Goal: Find specific page/section: Find specific page/section

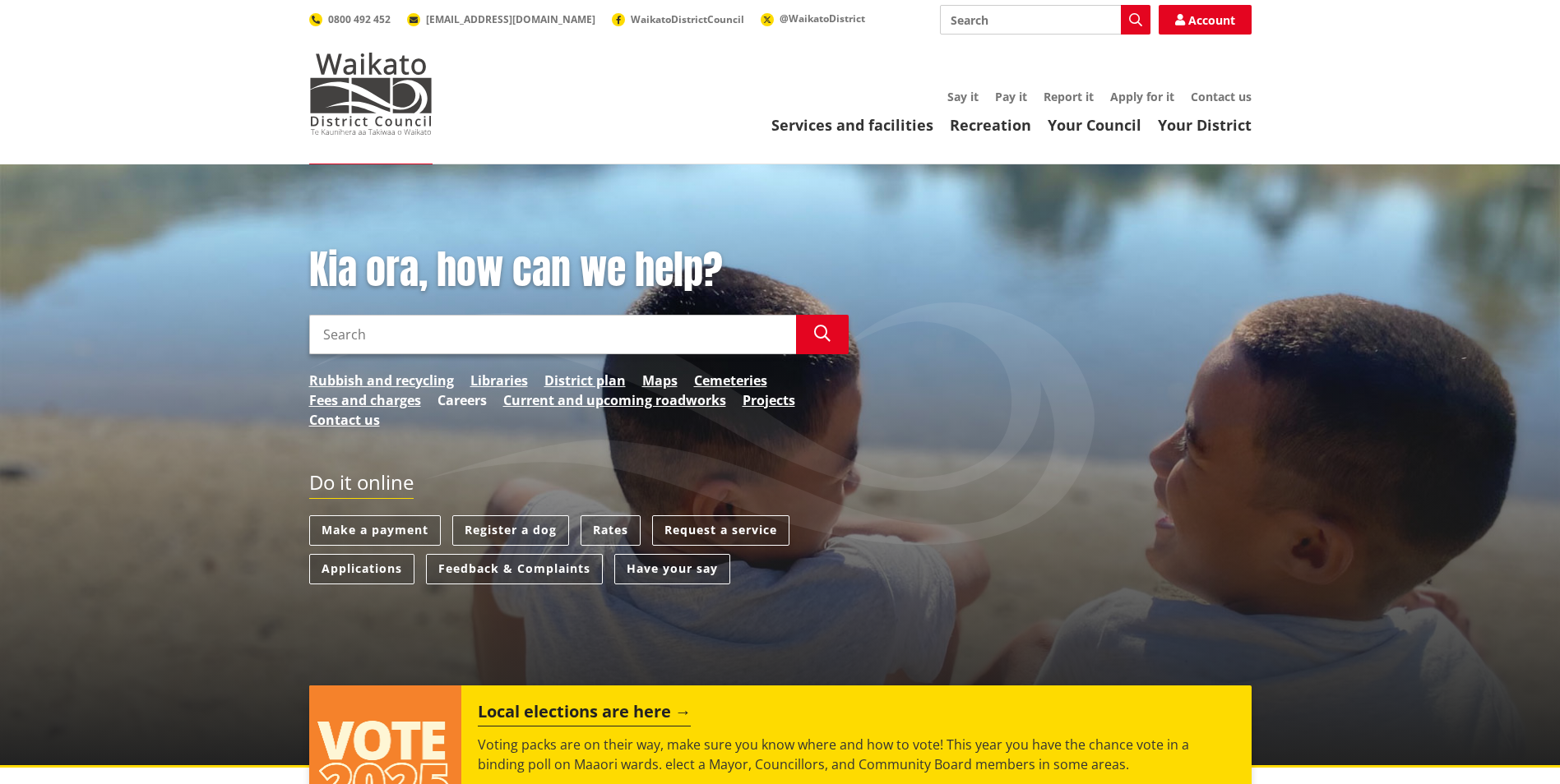
click at [463, 397] on link "Careers" at bounding box center [462, 400] width 49 height 19
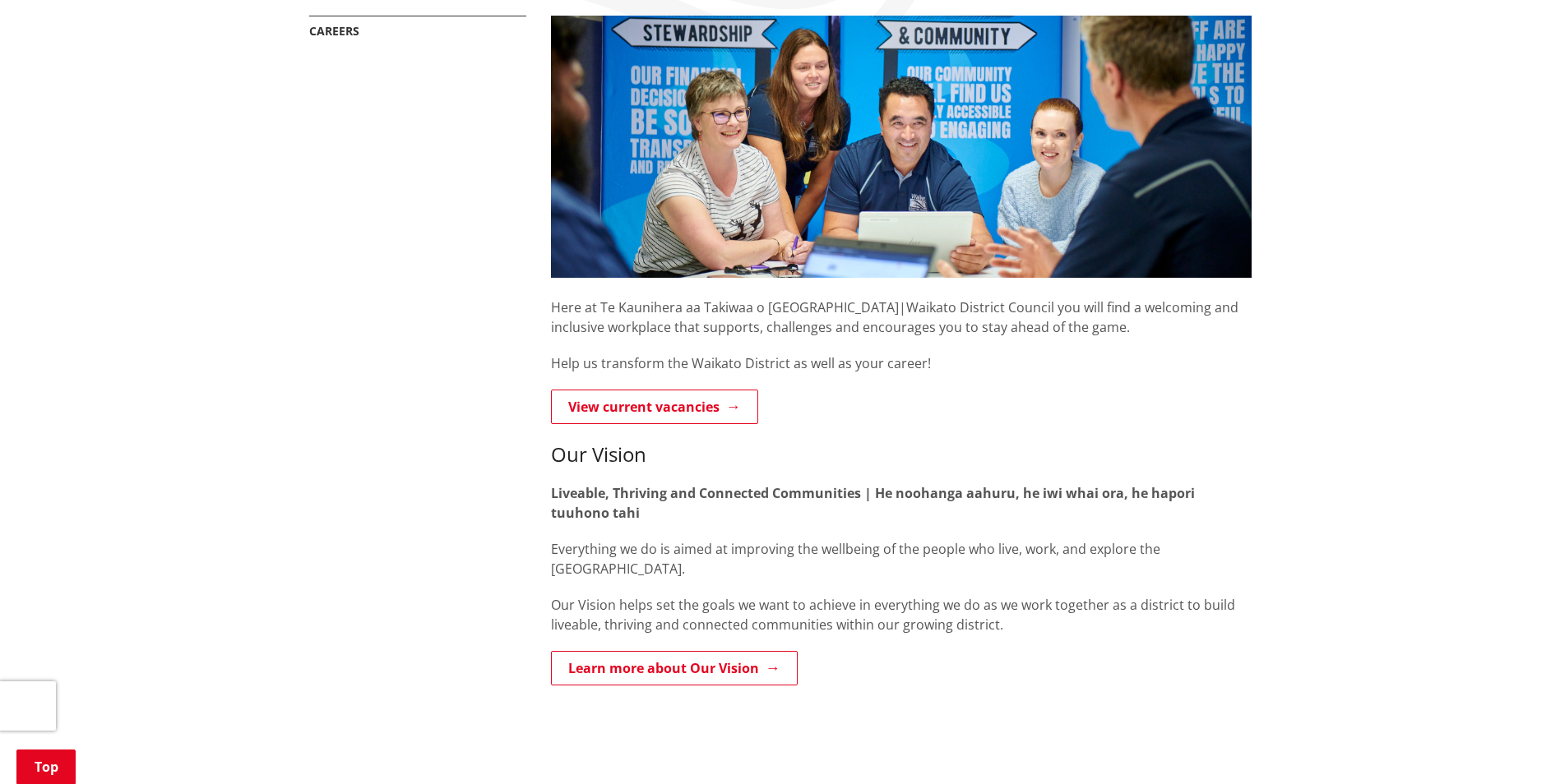
scroll to position [329, 0]
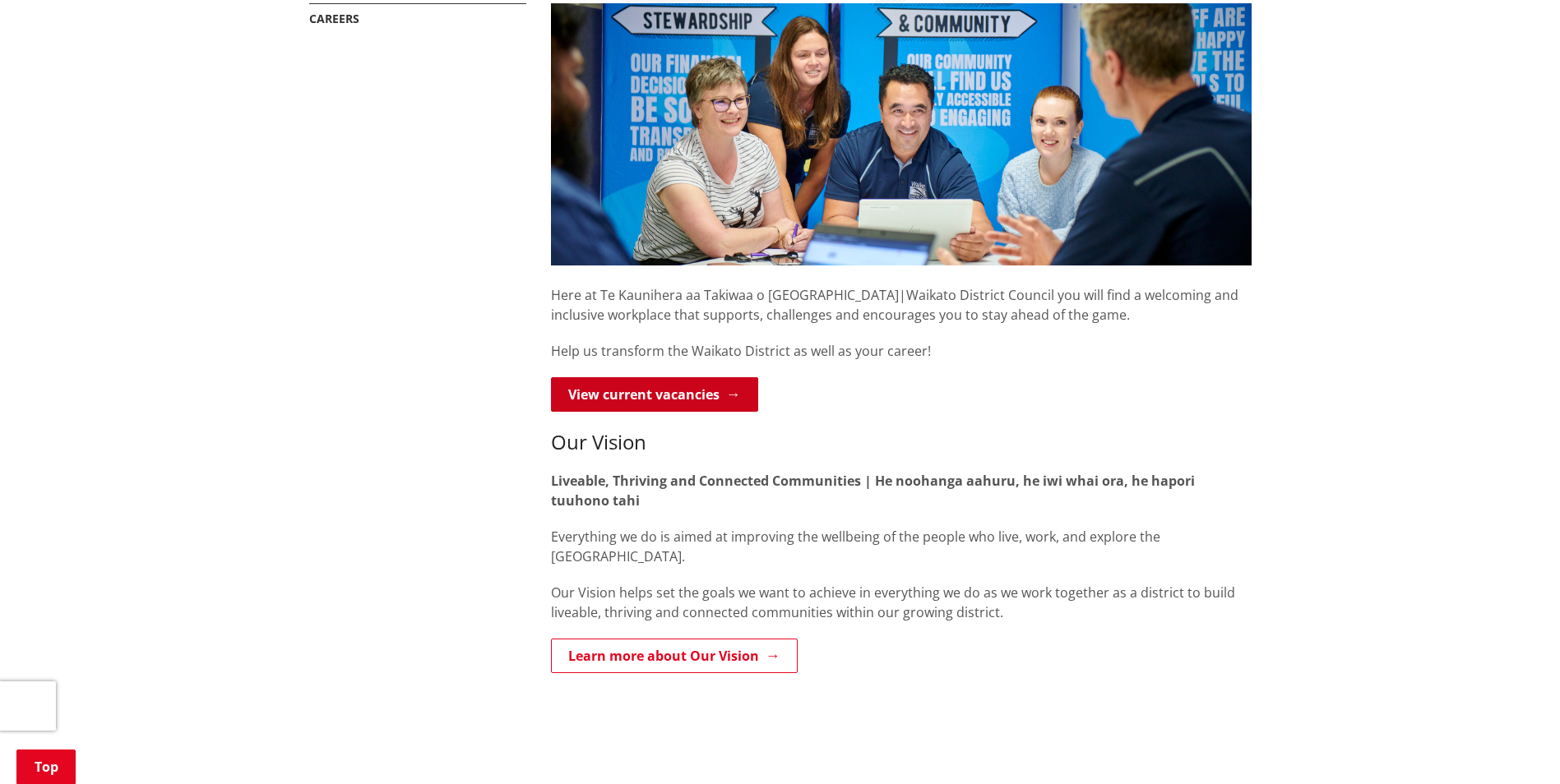
click at [631, 396] on link "View current vacancies" at bounding box center [655, 394] width 207 height 35
